Goal: Task Accomplishment & Management: Complete application form

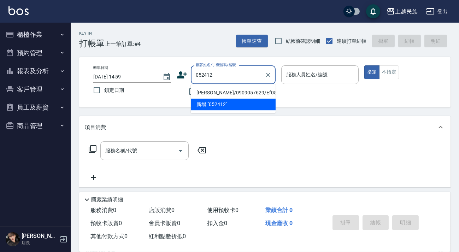
click at [256, 92] on li "[PERSON_NAME]/0909057629/Ef052412" at bounding box center [233, 93] width 85 height 12
type input "[PERSON_NAME]/0909057629/Ef052412"
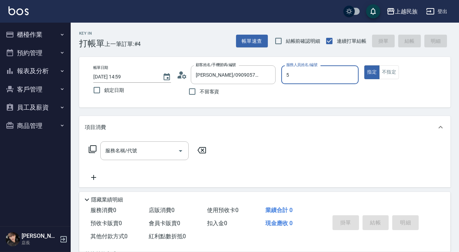
type input "5"
type button "true"
type input "Effie-5"
click at [126, 154] on div "服務名稱/代號 服務名稱/代號" at bounding box center [144, 150] width 88 height 19
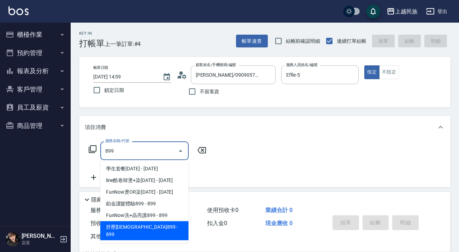
click at [153, 226] on span "舒壓[DEMOGRAPHIC_DATA]899 - 899" at bounding box center [144, 230] width 88 height 19
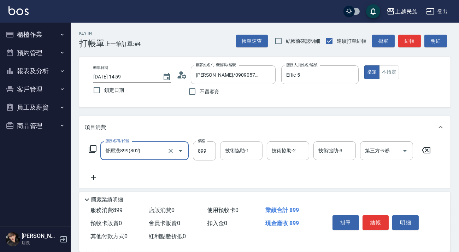
type input "舒壓洗899(802)"
click at [228, 156] on input "技術協助-1" at bounding box center [241, 151] width 36 height 12
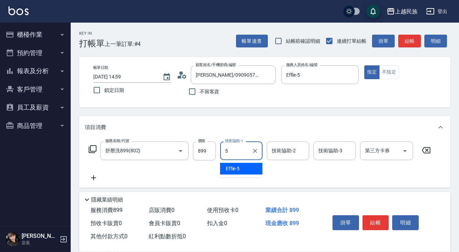
type input "Effie-5"
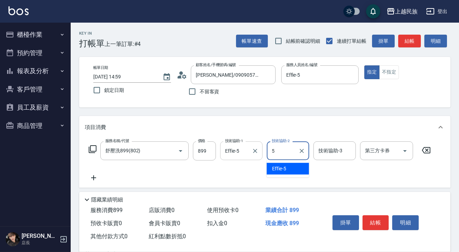
type input "Effie-5"
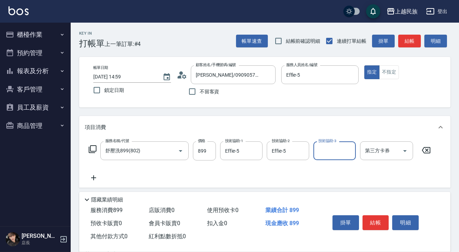
scroll to position [95, 0]
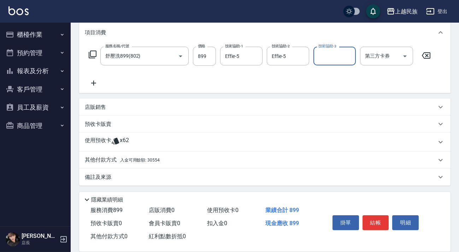
drag, startPoint x: 154, startPoint y: 140, endPoint x: 165, endPoint y: 138, distance: 11.2
click at [154, 140] on div "使用預收卡 x62" at bounding box center [261, 142] width 352 height 11
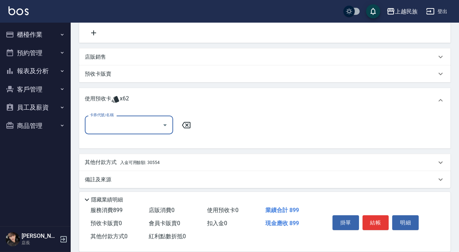
scroll to position [0, 0]
click at [161, 122] on icon "Open" at bounding box center [165, 125] width 8 height 8
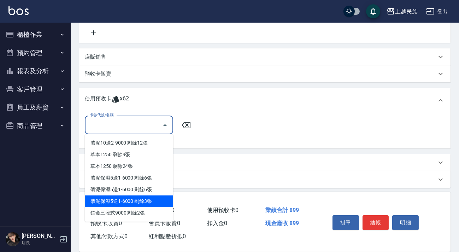
click at [157, 202] on div "礦泥保濕5送1-6000 剩餘3張" at bounding box center [129, 202] width 88 height 12
type input "礦泥保濕5送1-6000"
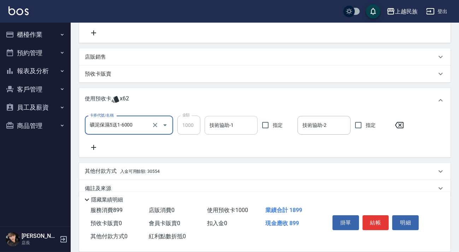
click at [225, 126] on div "技術協助-1 技術協助-1" at bounding box center [231, 125] width 53 height 19
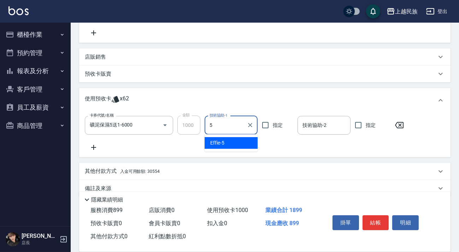
type input "Effie-5"
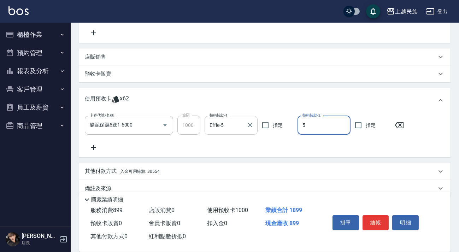
type input "Effie-5"
click at [88, 151] on icon at bounding box center [94, 147] width 18 height 8
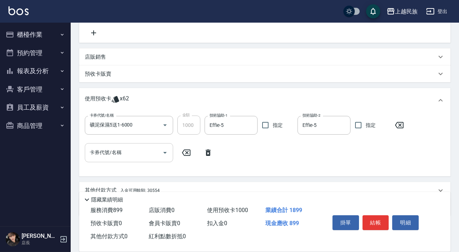
click at [141, 154] on input "卡券代號/名稱" at bounding box center [123, 152] width 71 height 12
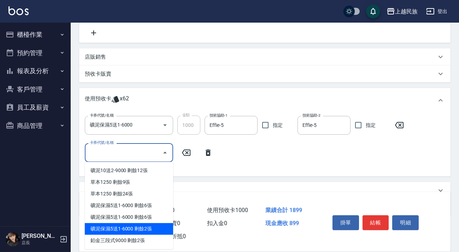
click at [146, 229] on div "礦泥保濕5送1-6000 剩餘2張" at bounding box center [129, 229] width 88 height 12
type input "礦泥保濕5送1-6000"
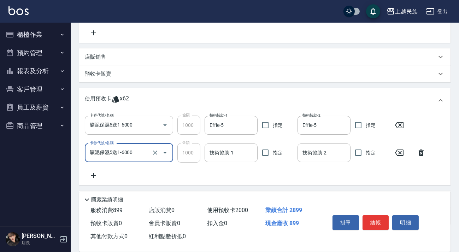
click at [226, 154] on div "技術協助-1 技術協助-1" at bounding box center [231, 153] width 53 height 19
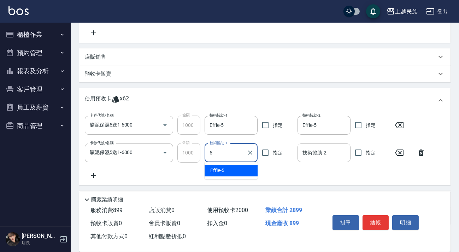
type input "Effie-5"
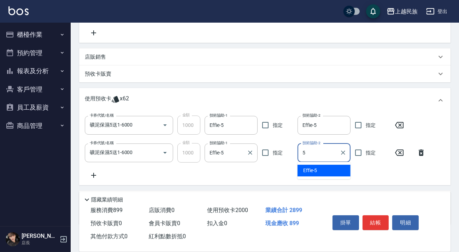
type input "Effie-5"
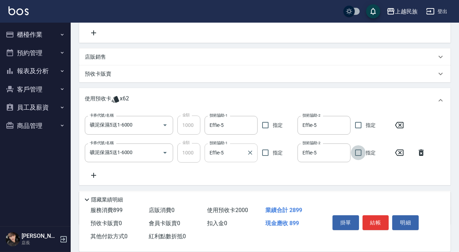
scroll to position [184, 0]
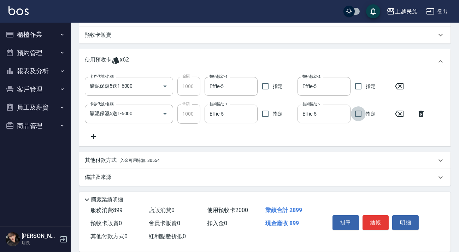
click at [226, 160] on div "其他付款方式 入金可用餘額: 30554" at bounding box center [261, 161] width 352 height 8
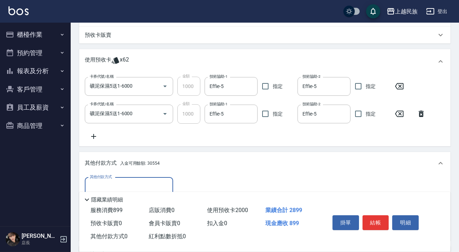
scroll to position [261, 0]
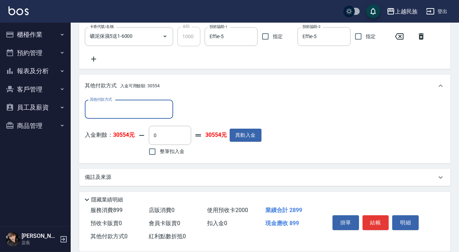
click at [170, 152] on span "整筆扣入金" at bounding box center [172, 151] width 25 height 7
click at [160, 152] on input "整筆扣入金" at bounding box center [152, 151] width 15 height 15
checkbox input "true"
type input "899"
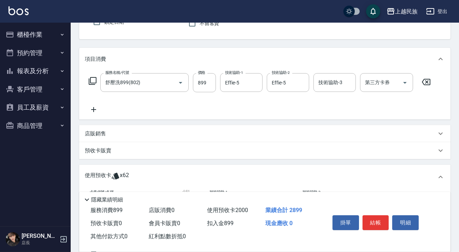
scroll to position [4, 0]
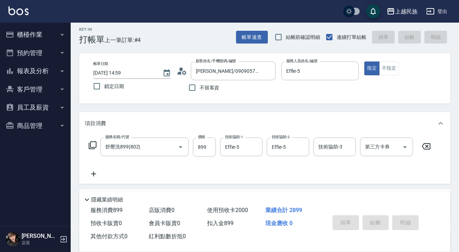
type input "[DATE] 19:19"
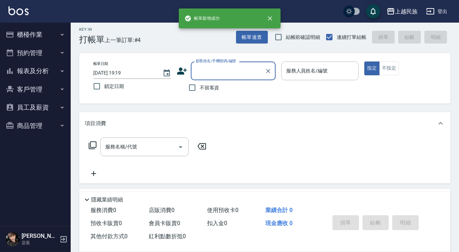
scroll to position [0, 0]
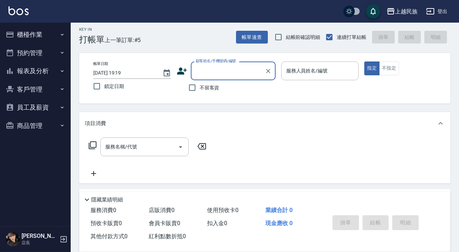
click at [209, 87] on span "不留客資" at bounding box center [210, 87] width 20 height 7
click at [200, 87] on input "不留客資" at bounding box center [192, 87] width 15 height 15
checkbox input "true"
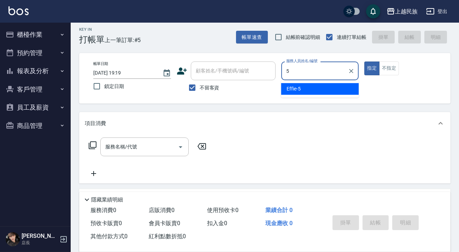
type input "Effie-5"
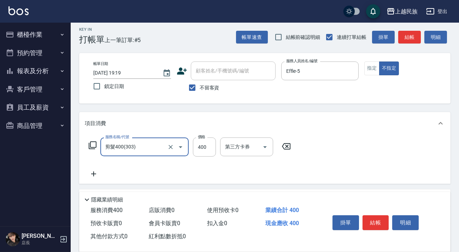
type input "剪髮400(303)"
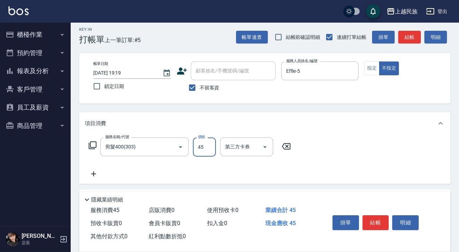
type input "450"
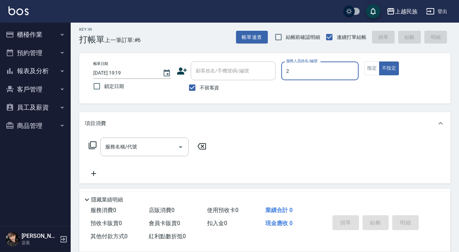
type input "[PERSON_NAME]-2"
type button "false"
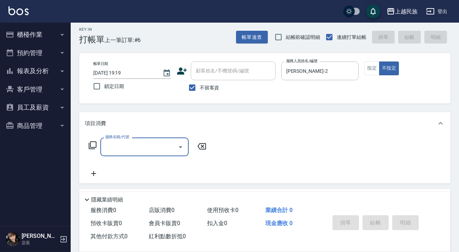
click at [128, 150] on input "服務名稱/代號" at bounding box center [139, 147] width 71 height 12
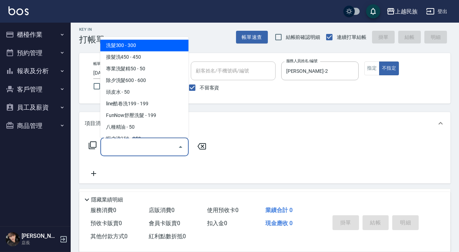
click at [147, 46] on span "洗髮300 - 300" at bounding box center [144, 46] width 88 height 12
type input "洗髮300(101)"
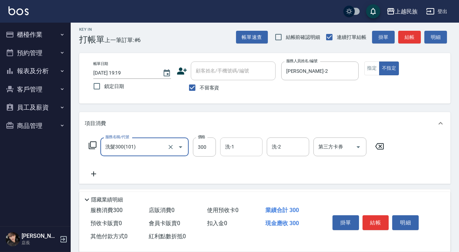
click at [237, 140] on div "洗-1" at bounding box center [241, 147] width 42 height 19
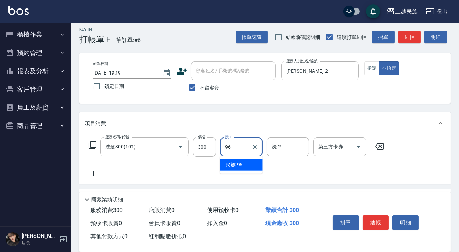
type input "民族-96"
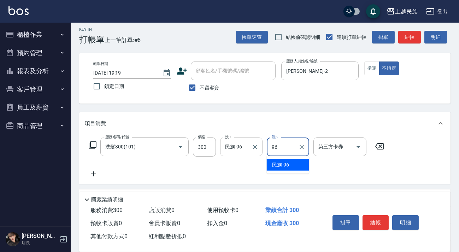
type input "民族-96"
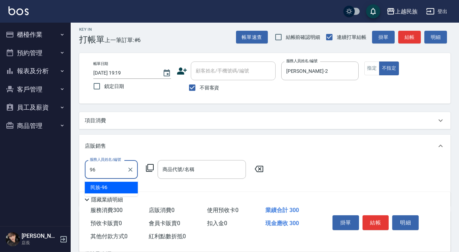
type input "民族-96"
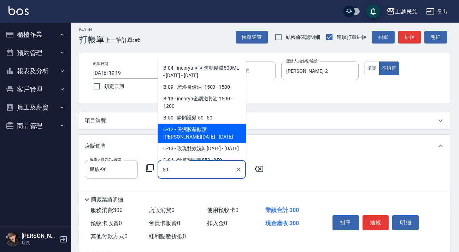
click at [223, 123] on ul "B-04 - inebrya 可可焦糖髮膜500ML - [DATE] - [DATE] B-09 - 摩洛哥優油 -1500 - 1500 B-13 - i…" at bounding box center [202, 109] width 88 height 101
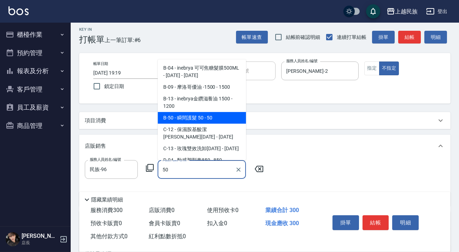
click at [222, 120] on span "B-50 - 瞬間護髮 50 - 50" at bounding box center [202, 118] width 88 height 12
type input "瞬間護髮 50"
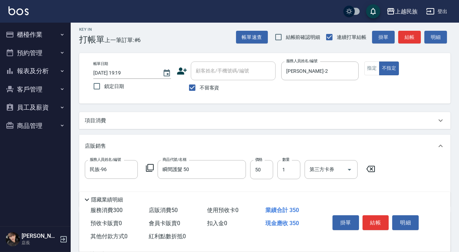
click at [222, 119] on div "項目消費" at bounding box center [261, 120] width 352 height 7
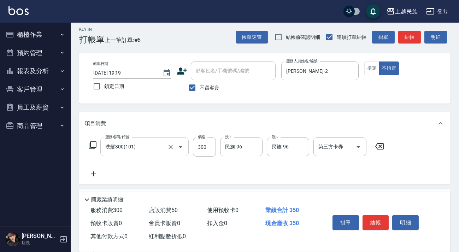
scroll to position [136, 0]
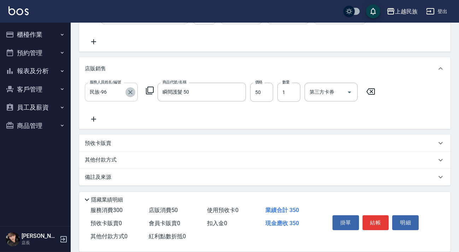
click at [127, 91] on icon "Clear" at bounding box center [130, 92] width 7 height 7
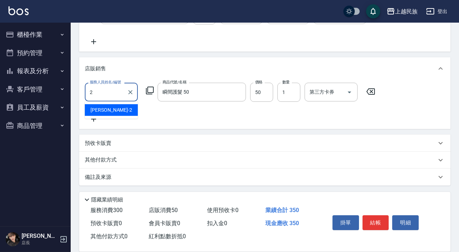
type input "[PERSON_NAME]-2"
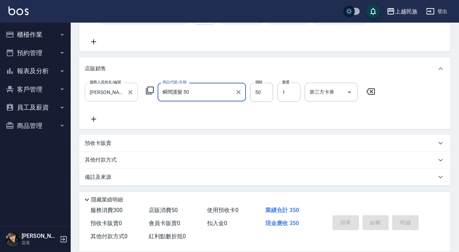
type input "[DATE] 19:27"
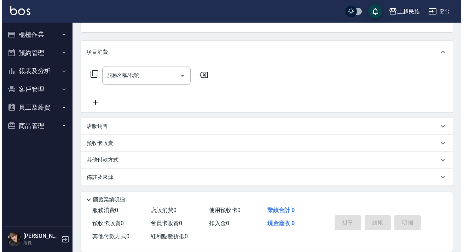
scroll to position [0, 0]
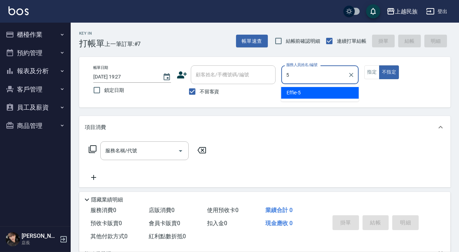
type input "Effie-5"
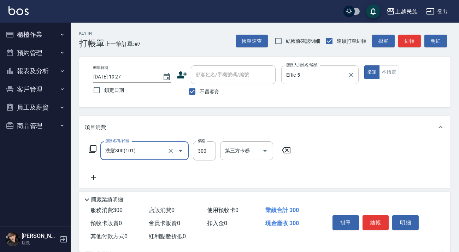
type input "洗髮300(101)"
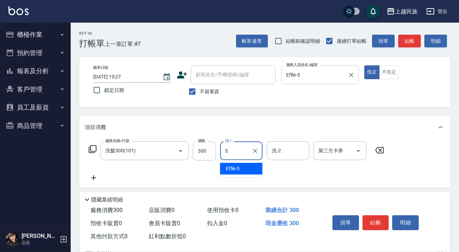
type input "Effie-5"
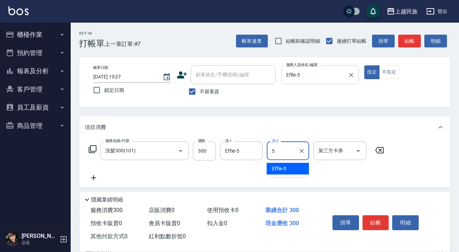
type input "Effie-5"
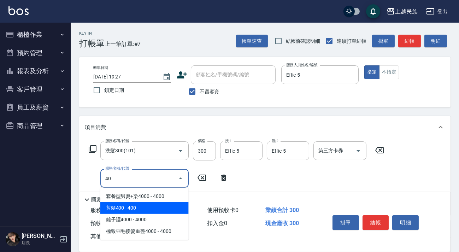
click at [176, 202] on span "剪髮400 - 400" at bounding box center [144, 208] width 88 height 12
type input "剪髮400(303)"
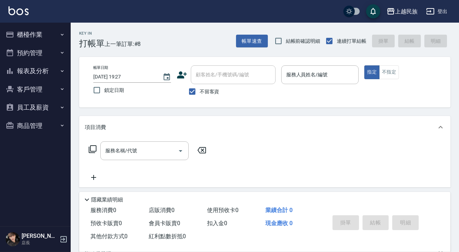
drag, startPoint x: 213, startPoint y: 89, endPoint x: 223, endPoint y: 75, distance: 17.2
click at [213, 89] on span "不留客資" at bounding box center [210, 91] width 20 height 7
click at [200, 89] on input "不留客資" at bounding box center [192, 91] width 15 height 15
checkbox input "false"
click at [223, 75] on div "顧客姓名/手機號碼/編號 顧客姓名/手機號碼/編號" at bounding box center [233, 74] width 85 height 19
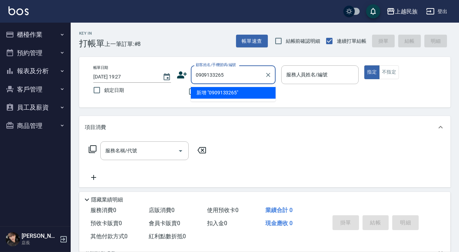
click at [231, 92] on li "新增 "0909133265"" at bounding box center [233, 93] width 85 height 12
click at [231, 92] on div "不留客資" at bounding box center [226, 91] width 99 height 15
type input "0909133265"
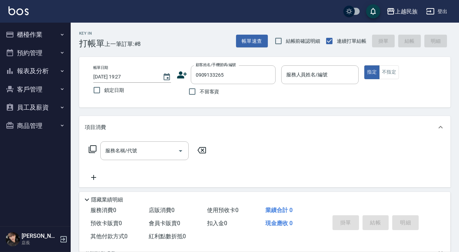
click at [187, 78] on icon at bounding box center [182, 75] width 11 height 11
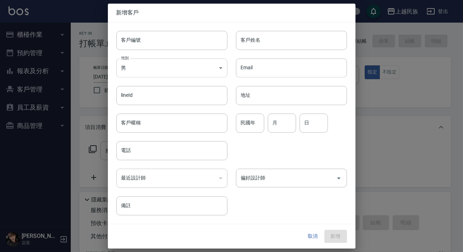
type input "0909133265"
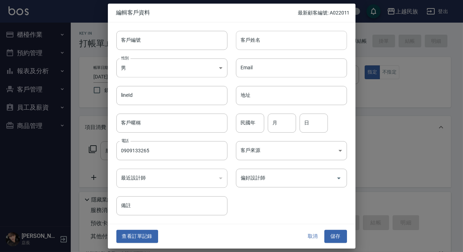
click at [260, 45] on input "客戶姓名" at bounding box center [291, 40] width 111 height 19
type input "[PERSON_NAME]"
click at [286, 148] on body "上越民族 登出 櫃檯作業 打帳單 帳單列表 現金收支登錄 材料自購登錄 每日結帳 排班表 現場電腦打卡 預約管理 預約管理 單日預約紀錄 單週預約紀錄 報表及…" at bounding box center [231, 172] width 463 height 344
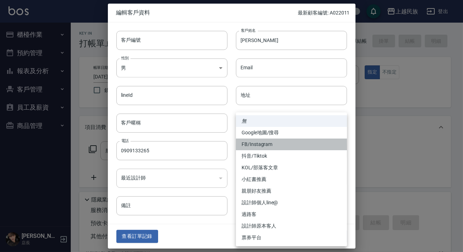
click at [284, 147] on li "FB/Instagram" at bounding box center [291, 145] width 111 height 12
type input "FB/Instagram"
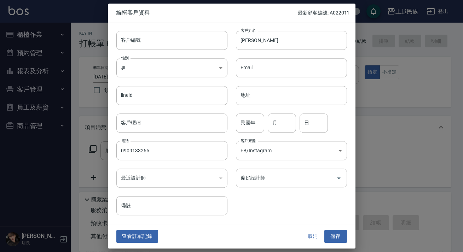
click at [294, 182] on input "偏好設計師" at bounding box center [286, 178] width 94 height 12
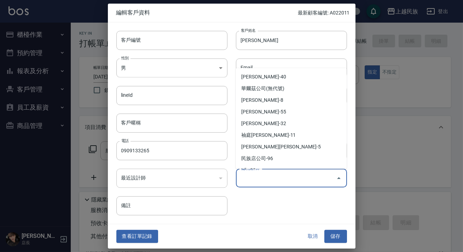
scroll to position [68, 0]
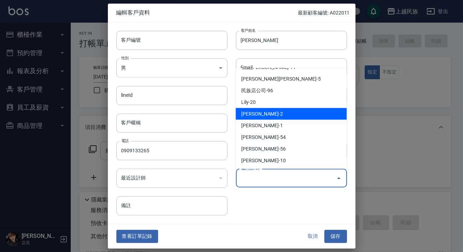
click at [279, 115] on li "[PERSON_NAME]-2" at bounding box center [291, 114] width 111 height 12
type input "[PERSON_NAME]"
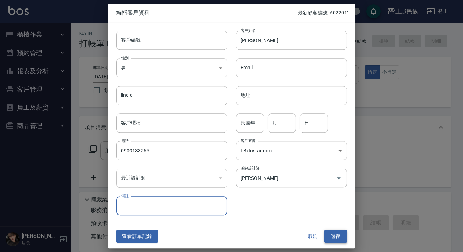
click at [335, 238] on button "儲存" at bounding box center [335, 236] width 23 height 13
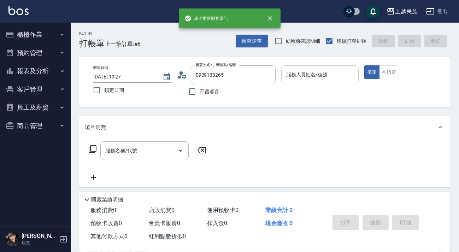
click at [317, 71] on div "服務人員姓名/編號 服務人員姓名/編號" at bounding box center [320, 74] width 78 height 19
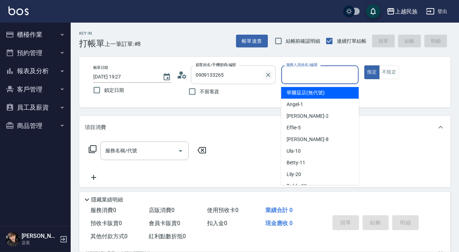
click at [267, 78] on button "Clear" at bounding box center [268, 75] width 10 height 10
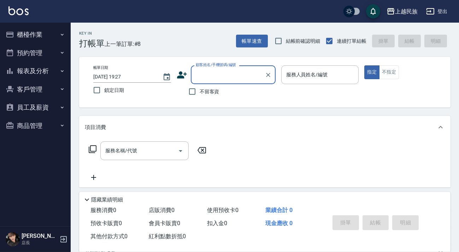
click at [242, 76] on input "顧客姓名/手機號碼/編號" at bounding box center [228, 75] width 68 height 12
click at [242, 76] on input "顧客姓名/手機號碼/編號" at bounding box center [224, 75] width 61 height 12
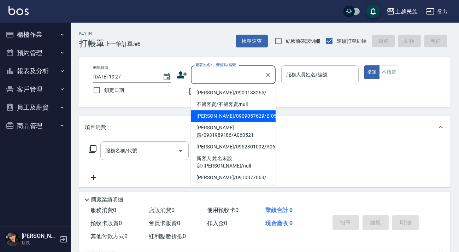
click at [242, 76] on input "顧客姓名/手機號碼/編號" at bounding box center [228, 75] width 68 height 12
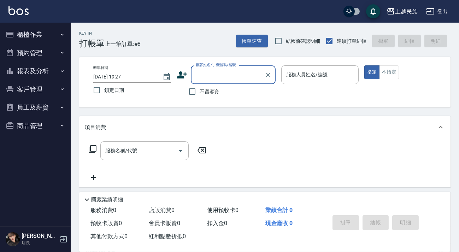
click at [240, 82] on div "顧客姓名/手機號碼/編號" at bounding box center [233, 74] width 85 height 19
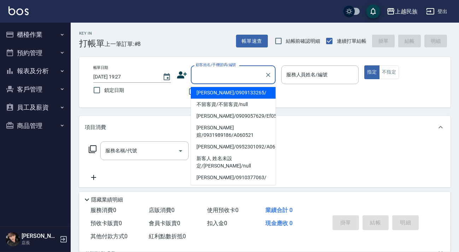
click at [237, 95] on li "[PERSON_NAME]/0909133265/" at bounding box center [233, 93] width 85 height 12
type input "[PERSON_NAME]/0909133265/"
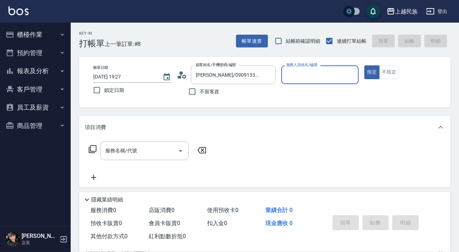
type input "[PERSON_NAME]-2"
click at [365, 65] on button "指定" at bounding box center [372, 72] width 15 height 14
click at [93, 149] on icon at bounding box center [92, 149] width 8 height 8
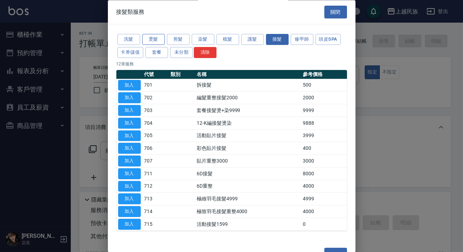
click at [156, 39] on button "燙髮" at bounding box center [153, 39] width 23 height 11
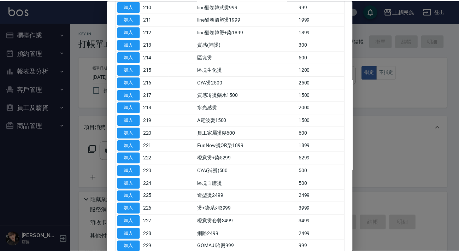
scroll to position [281, 0]
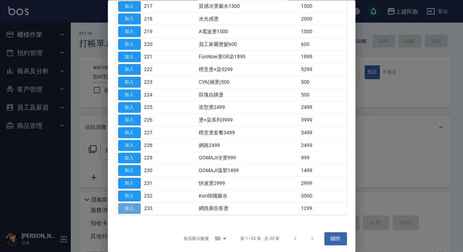
click at [133, 205] on button "加入" at bounding box center [129, 208] width 23 height 11
type input "網路廣告客燙(233)"
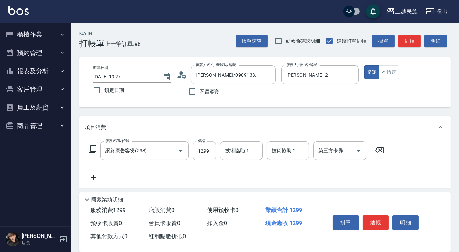
click at [212, 146] on input "1299" at bounding box center [204, 150] width 23 height 19
type input "1500"
type input "[PERSON_NAME]-2"
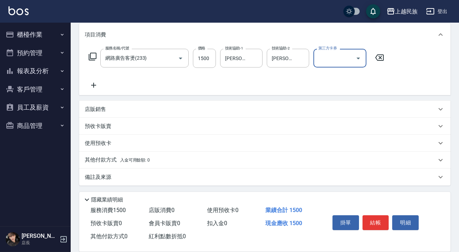
click at [121, 113] on div "店販銷售" at bounding box center [265, 109] width 372 height 17
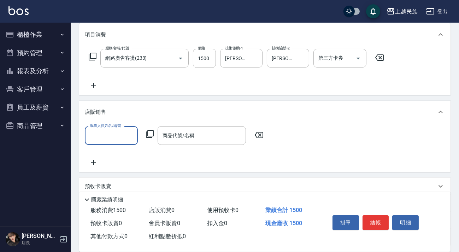
scroll to position [0, 0]
type input "[PERSON_NAME]-2"
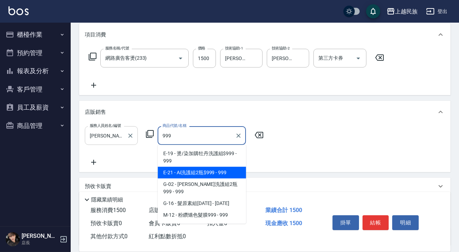
click at [185, 172] on span "E-21 - Ai洗護組2瓶$999 - 999" at bounding box center [202, 173] width 88 height 12
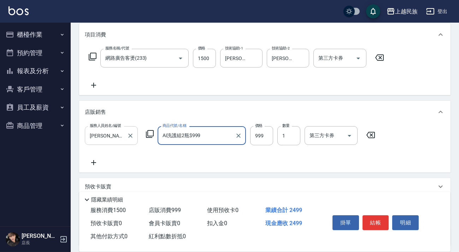
type input "Ai洗護組2瓶$999"
click at [274, 133] on div "服務人員姓名/編號 [PERSON_NAME]-2 服務人員姓名/編號 商品代號/名稱 Ai洗護組2瓶$999 商品代號/名稱 價格 999 價格 數量 1 …" at bounding box center [232, 135] width 295 height 19
drag, startPoint x: 272, startPoint y: 134, endPoint x: 275, endPoint y: 134, distance: 3.9
click at [272, 134] on input "999" at bounding box center [261, 135] width 23 height 19
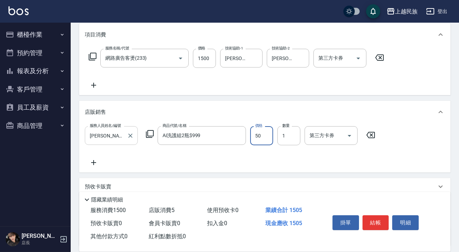
type input "500"
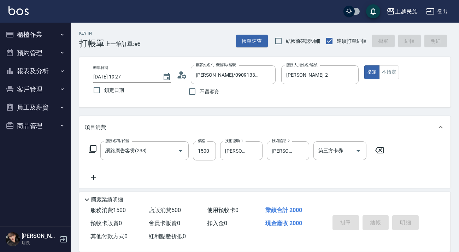
type input "[DATE] 19:28"
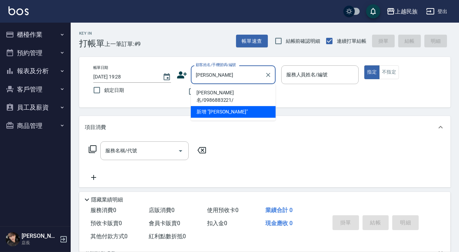
click at [242, 94] on li "[PERSON_NAME]名/0986883221/" at bounding box center [233, 96] width 85 height 19
type input "[PERSON_NAME]名/0986883221/"
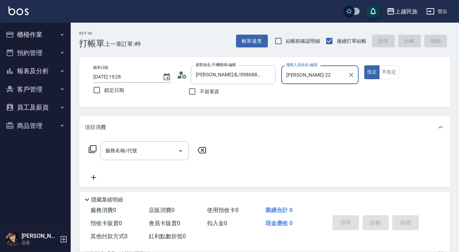
type input "[PERSON_NAME]-2"
click at [365, 65] on button "指定" at bounding box center [372, 72] width 15 height 14
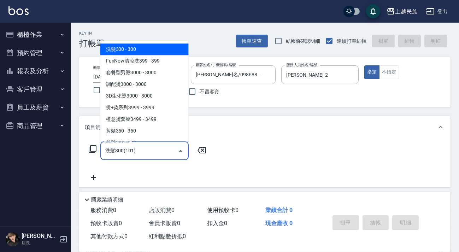
type input "洗髮300(101)"
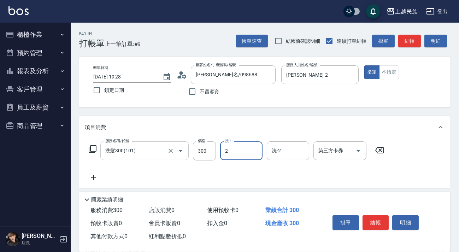
type input "[PERSON_NAME]-2"
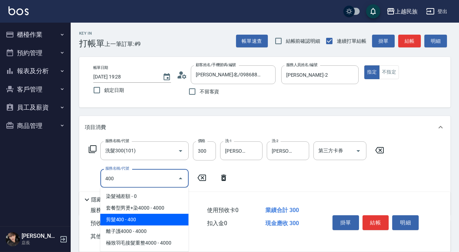
click at [147, 218] on span "剪髮400 - 400" at bounding box center [144, 220] width 88 height 12
type input "剪髮400(303)"
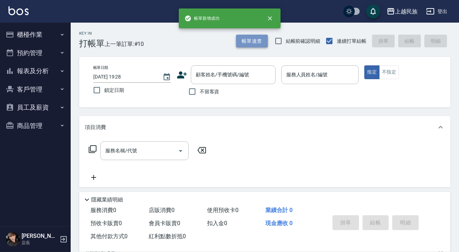
click at [252, 46] on button "帳單速查" at bounding box center [252, 41] width 32 height 13
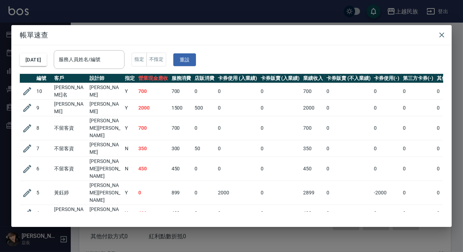
click at [29, 103] on icon "button" at bounding box center [27, 108] width 11 height 11
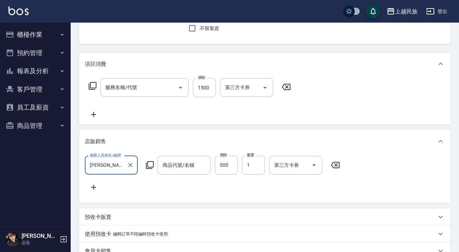
type input "[DATE] 19:27"
type input "[PERSON_NAME]-2"
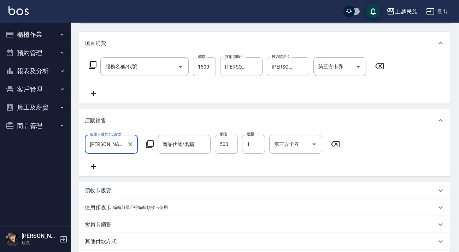
type input "網路廣告客燙(233)"
click at [244, 164] on div "服務人員姓名/編號 [PERSON_NAME]-2 服務人員姓名/編號 商品代號/名稱 商品代號/名稱 價格 500 價格 數量 1 數量 第三方卡券 第三方…" at bounding box center [265, 153] width 360 height 36
type input "[PERSON_NAME]/0909133265/"
type input "Ai洗護組2瓶$999"
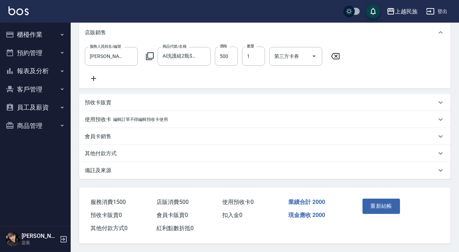
click at [242, 168] on div "備註及來源" at bounding box center [261, 170] width 352 height 7
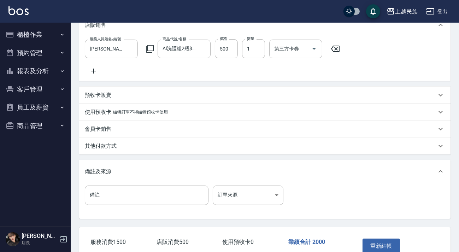
scroll to position [226, 0]
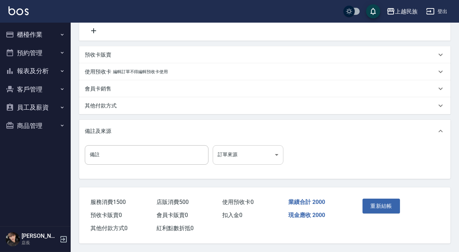
click at [247, 157] on body "上越民族 登出 櫃檯作業 打帳單 帳單列表 現金收支登錄 材料自購登錄 每日結帳 排班表 現場電腦打卡 預約管理 預約管理 單日預約紀錄 單週預約紀錄 報表及…" at bounding box center [229, 16] width 459 height 472
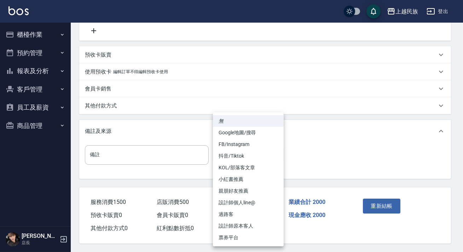
click at [258, 145] on li "FB/Instagram" at bounding box center [248, 145] width 71 height 12
type input "FB/Instagram"
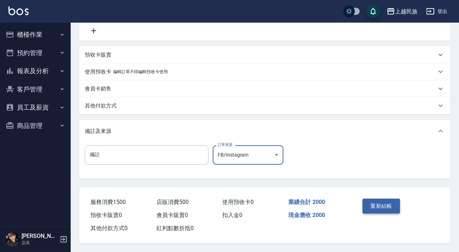
click at [393, 208] on button "重新結帳" at bounding box center [381, 206] width 37 height 15
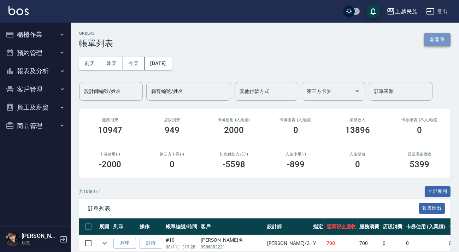
click at [442, 39] on button "新開單" at bounding box center [437, 39] width 27 height 13
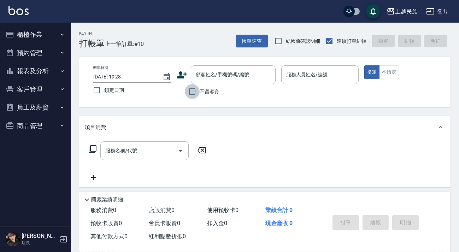
click at [197, 89] on input "不留客資" at bounding box center [192, 91] width 15 height 15
checkbox input "true"
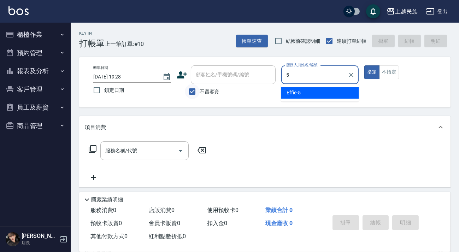
type input "Effie-5"
type button "true"
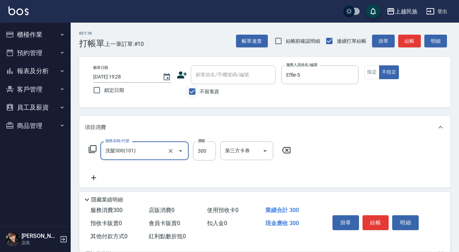
type input "洗髮300(101)"
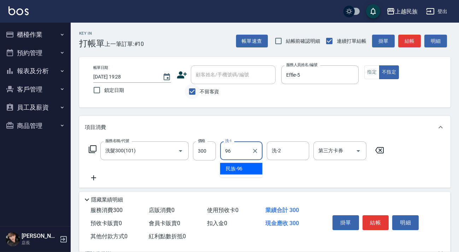
type input "民族-96"
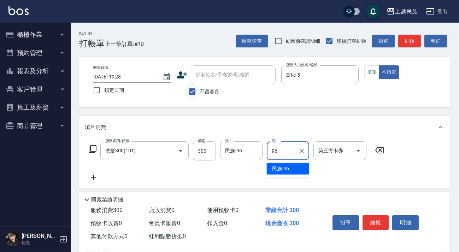
type input "民族-96"
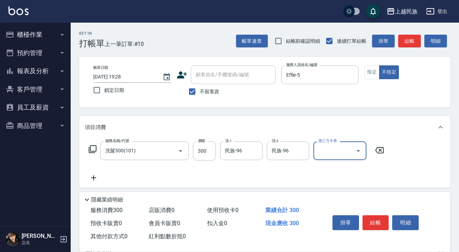
scroll to position [76, 0]
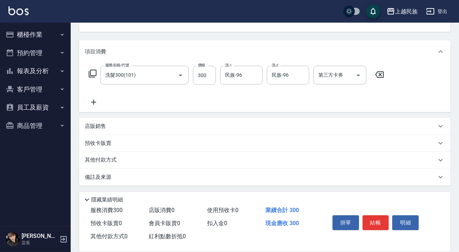
click at [147, 157] on div "其他付款方式" at bounding box center [261, 160] width 352 height 8
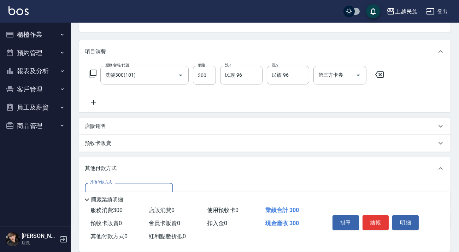
scroll to position [0, 0]
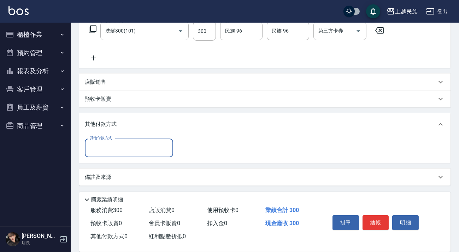
click at [154, 143] on input "其他付款方式" at bounding box center [129, 148] width 82 height 12
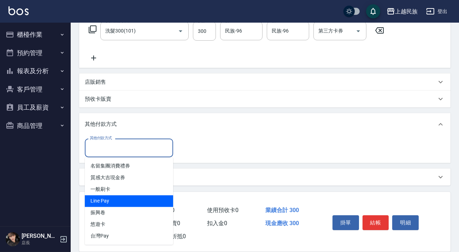
click at [151, 200] on span "Line Pay" at bounding box center [129, 202] width 88 height 12
type input "Line Pay"
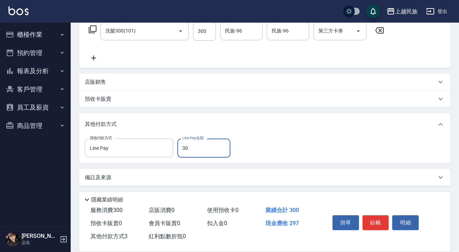
type input "300"
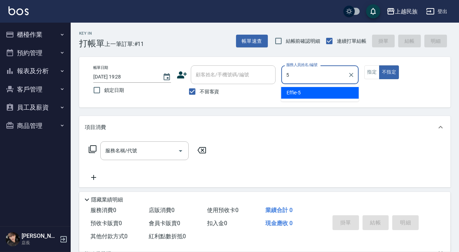
type input "Effie-5"
type button "false"
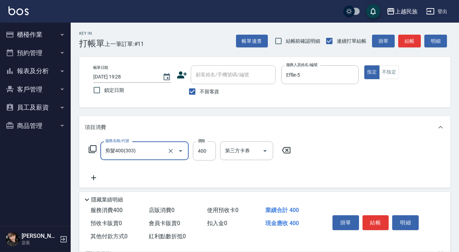
type input "剪髮400(303)"
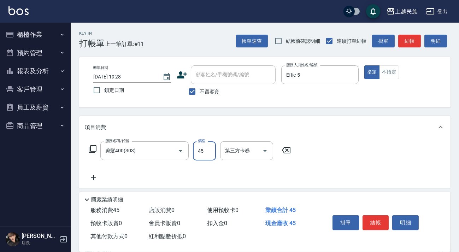
type input "450"
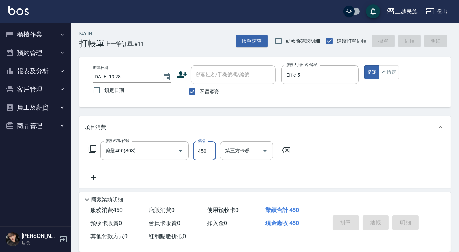
type input "[DATE] 19:29"
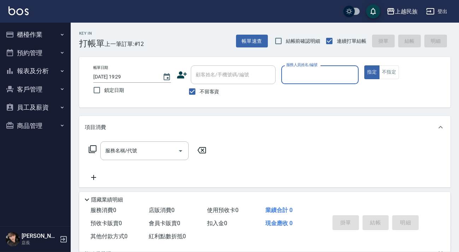
click at [203, 88] on span "不留客資" at bounding box center [210, 91] width 20 height 7
click at [200, 88] on input "不留客資" at bounding box center [192, 91] width 15 height 15
checkbox input "false"
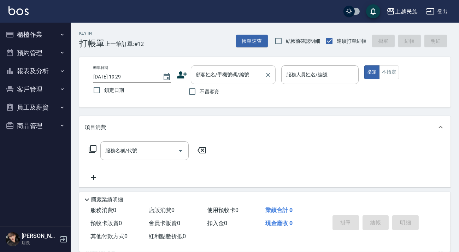
click at [210, 76] on div "顧客姓名/手機號碼/編號 顧客姓名/手機號碼/編號" at bounding box center [233, 74] width 85 height 19
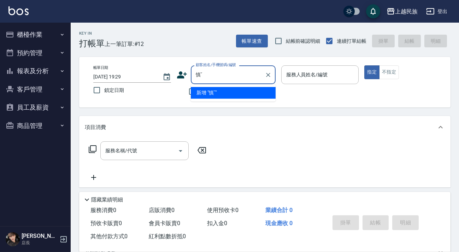
type input "甚"
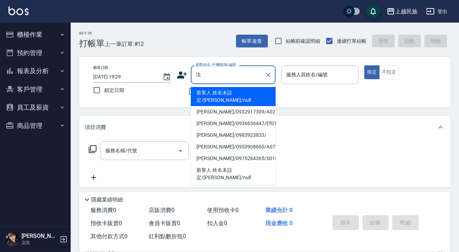
click at [248, 93] on li "新客人 姓名未設定/[PERSON_NAME]/null" at bounding box center [233, 96] width 85 height 19
type input "新客人 姓名未設定/[PERSON_NAME]/null"
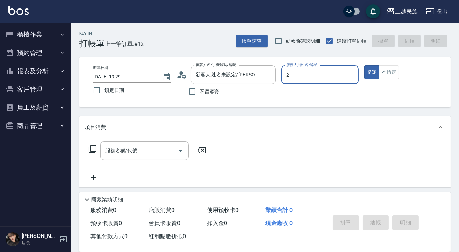
type input "[PERSON_NAME]-2"
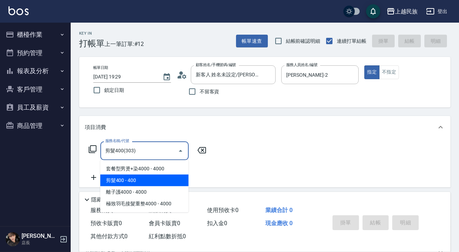
type input "剪髮400(303)"
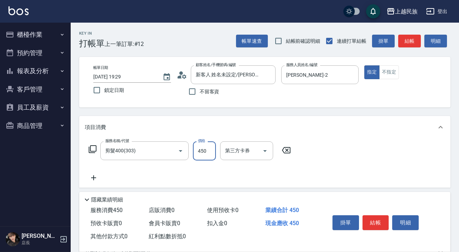
scroll to position [93, 0]
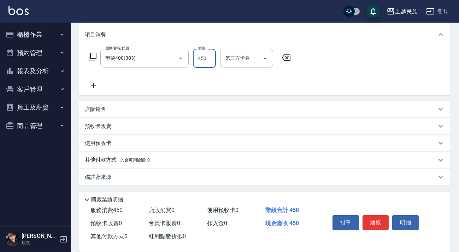
type input "450"
click at [168, 159] on div "其他付款方式 入金可用餘額: 0" at bounding box center [261, 160] width 352 height 8
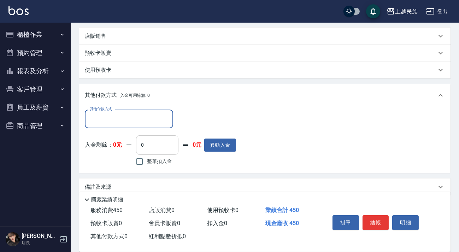
scroll to position [0, 0]
click at [152, 127] on div "其他付款方式" at bounding box center [129, 119] width 88 height 19
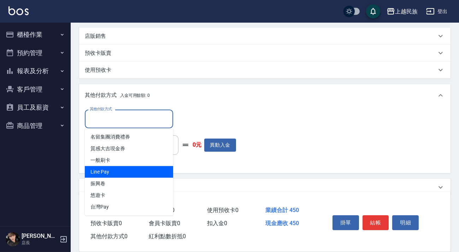
click at [151, 169] on span "Line Pay" at bounding box center [129, 172] width 88 height 12
type input "Line Pay"
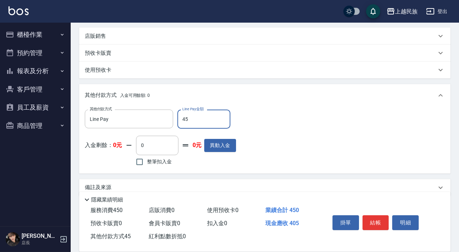
type input "450"
